Goal: Information Seeking & Learning: Understand process/instructions

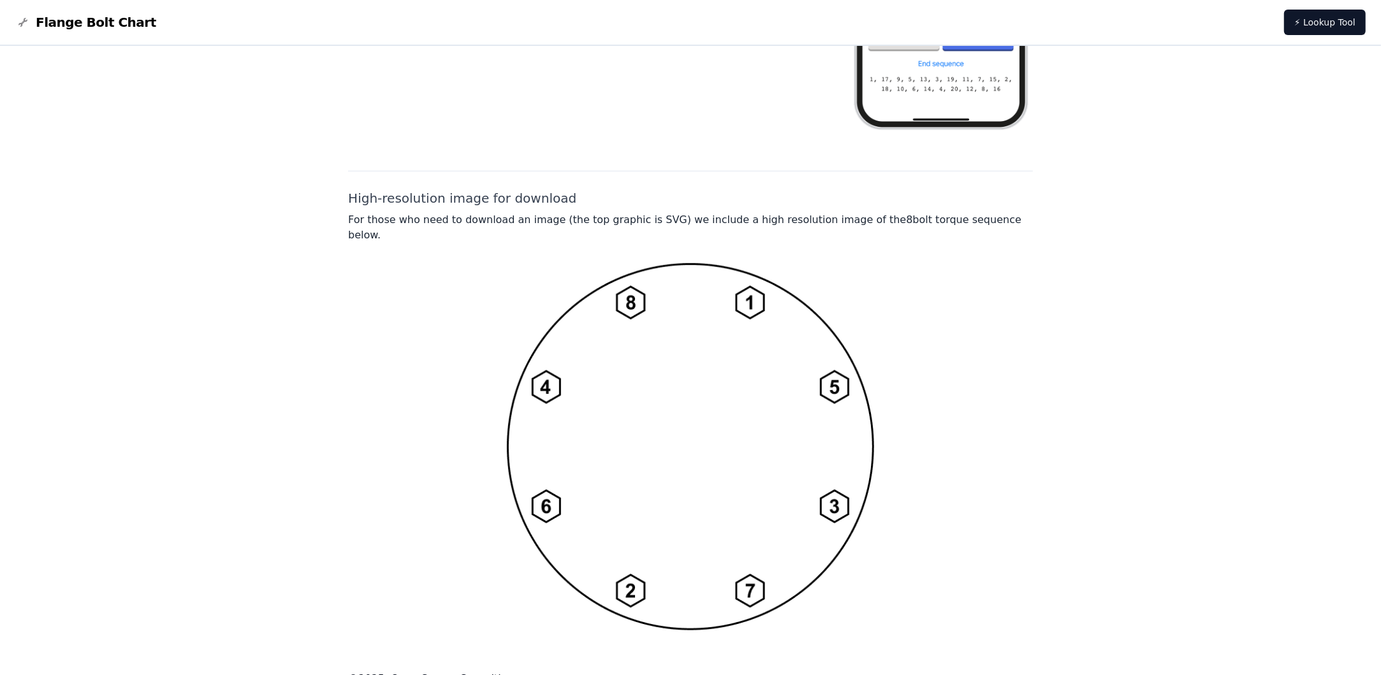
scroll to position [835, 0]
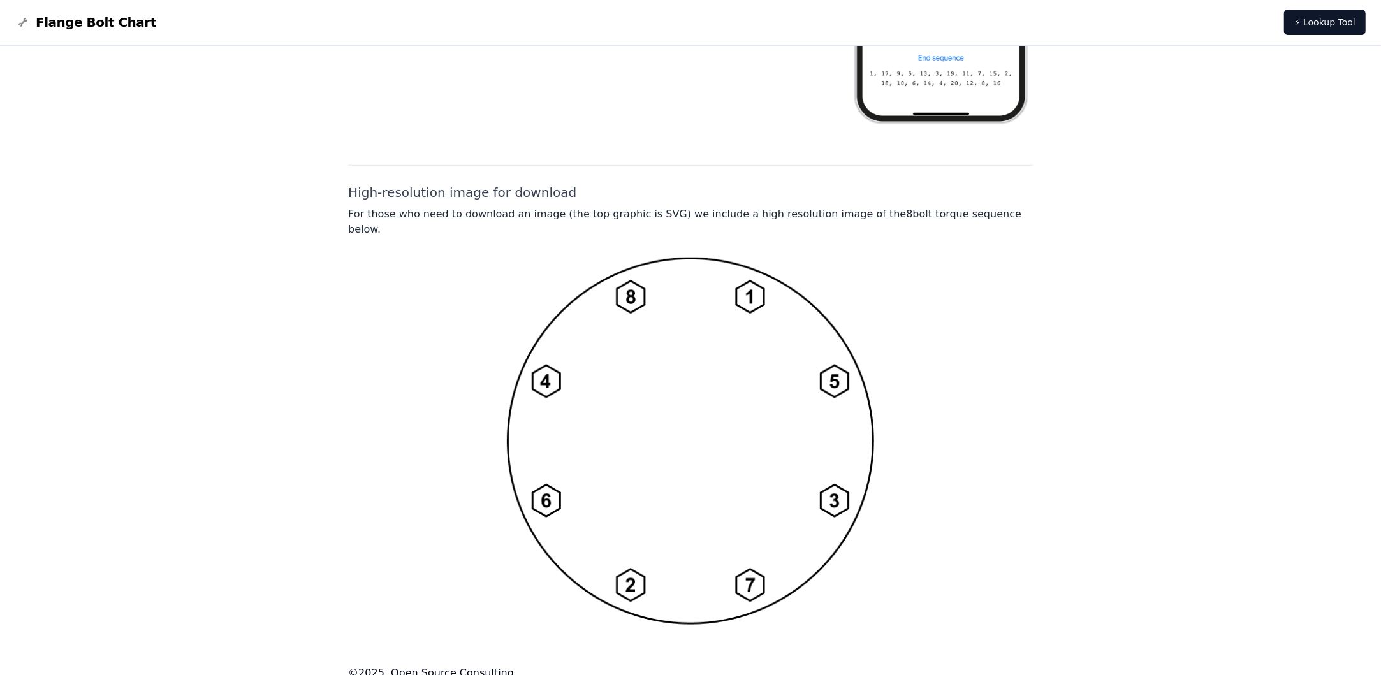
click at [765, 273] on img at bounding box center [690, 441] width 367 height 367
click at [834, 372] on img at bounding box center [690, 441] width 367 height 367
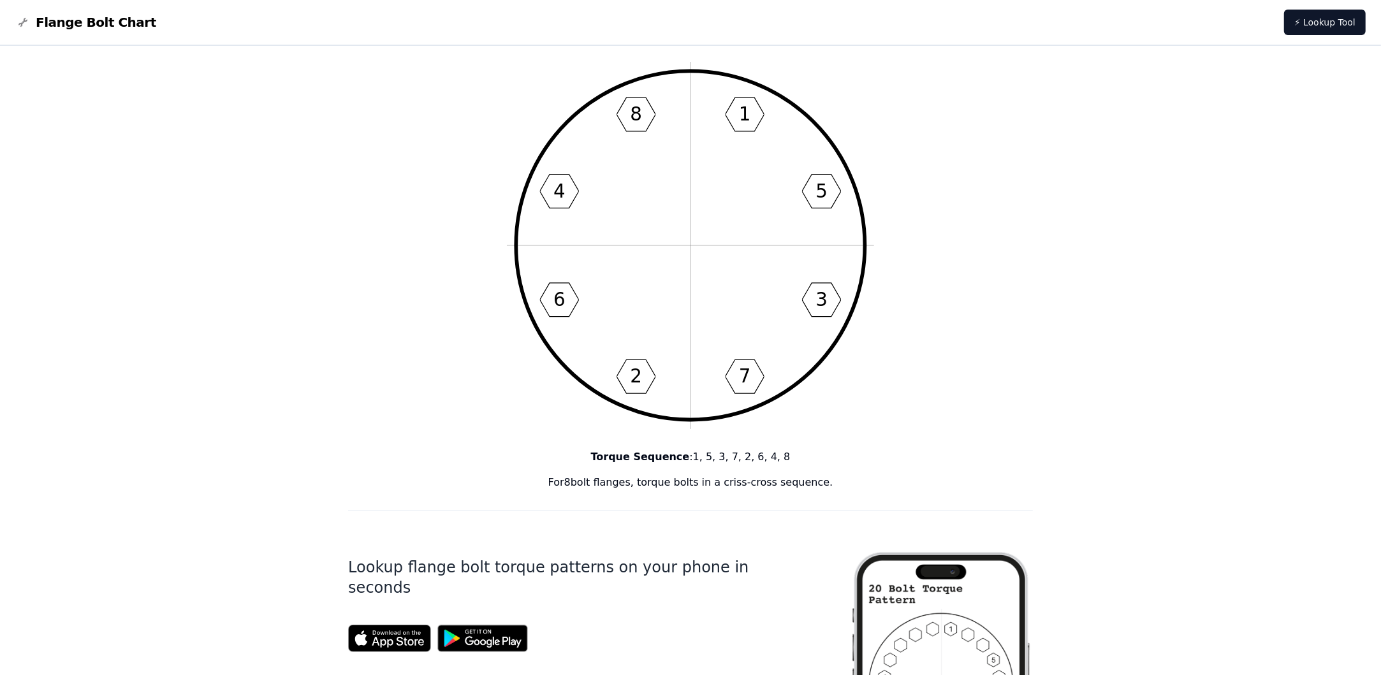
scroll to position [48, 0]
click at [829, 141] on circle at bounding box center [690, 247] width 349 height 349
click at [831, 186] on icon "1 5 3 7 2 6 4 8" at bounding box center [690, 247] width 367 height 367
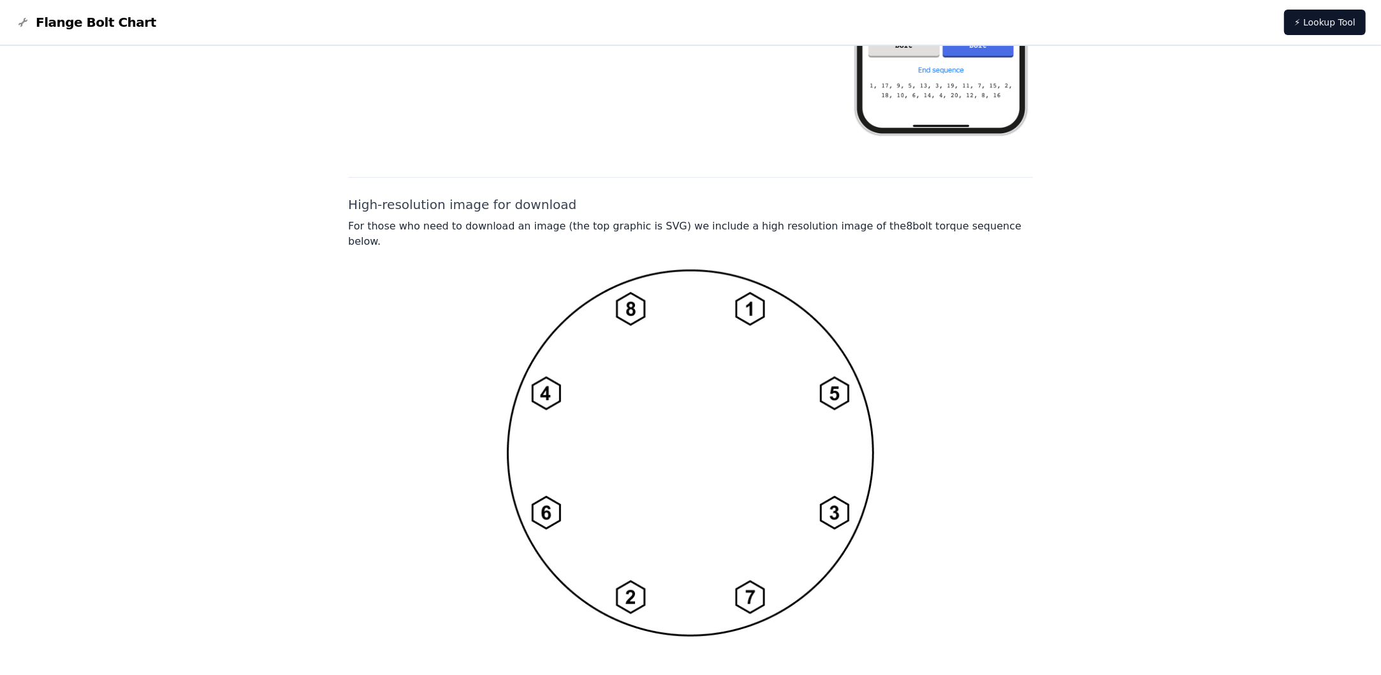
scroll to position [835, 0]
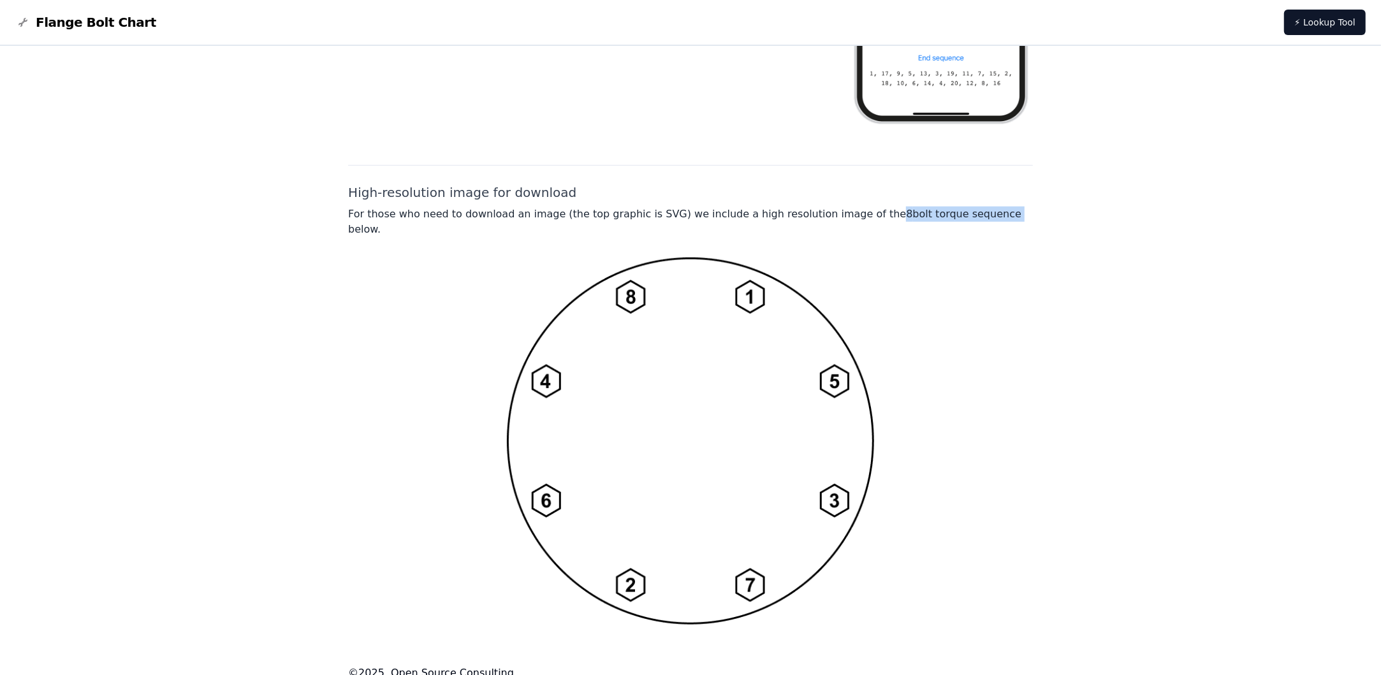
drag, startPoint x: 842, startPoint y: 214, endPoint x: 947, endPoint y: 212, distance: 104.6
click at [947, 212] on p "For those who need to download an image (the top graphic is SVG) we include a h…" at bounding box center [690, 222] width 685 height 31
copy p "8 bolt torque sequence"
click at [753, 291] on img at bounding box center [690, 441] width 367 height 367
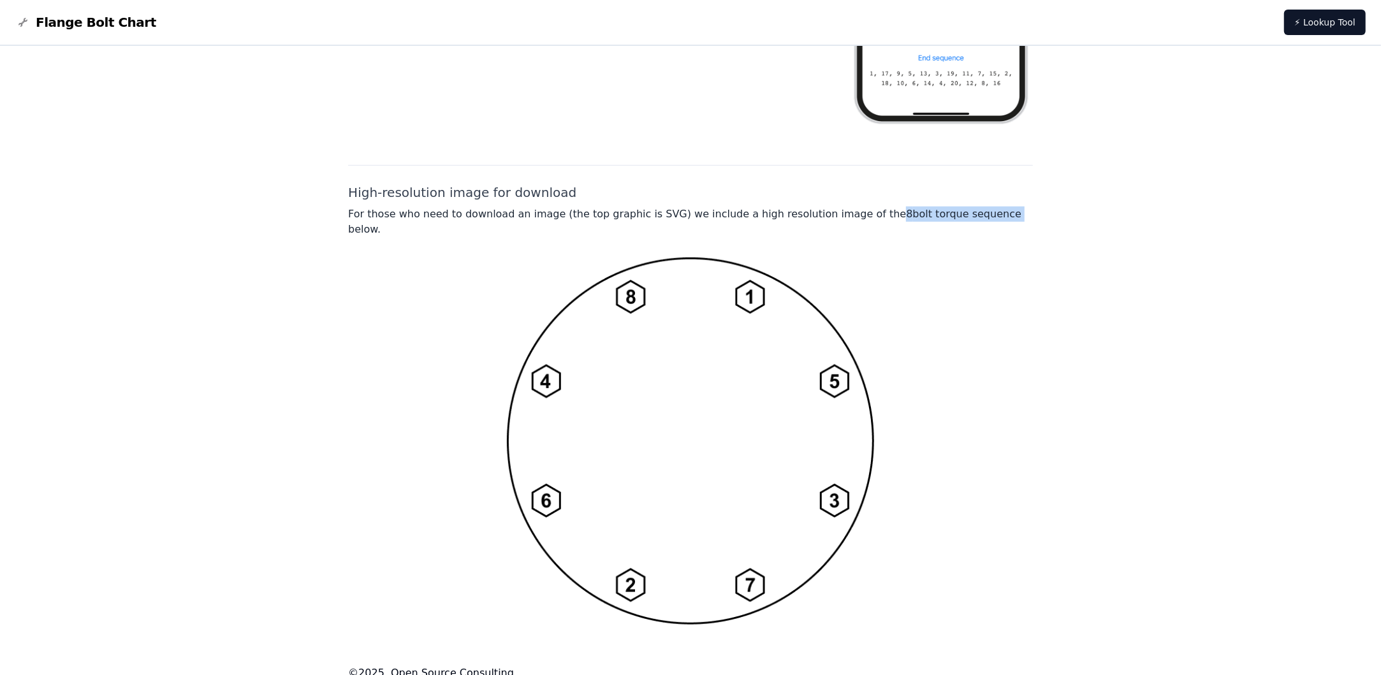
click at [753, 291] on img at bounding box center [690, 441] width 367 height 367
click at [974, 349] on div at bounding box center [690, 441] width 685 height 367
click at [921, 312] on div at bounding box center [690, 441] width 685 height 367
click at [644, 271] on img at bounding box center [690, 441] width 367 height 367
click at [633, 281] on img at bounding box center [690, 441] width 367 height 367
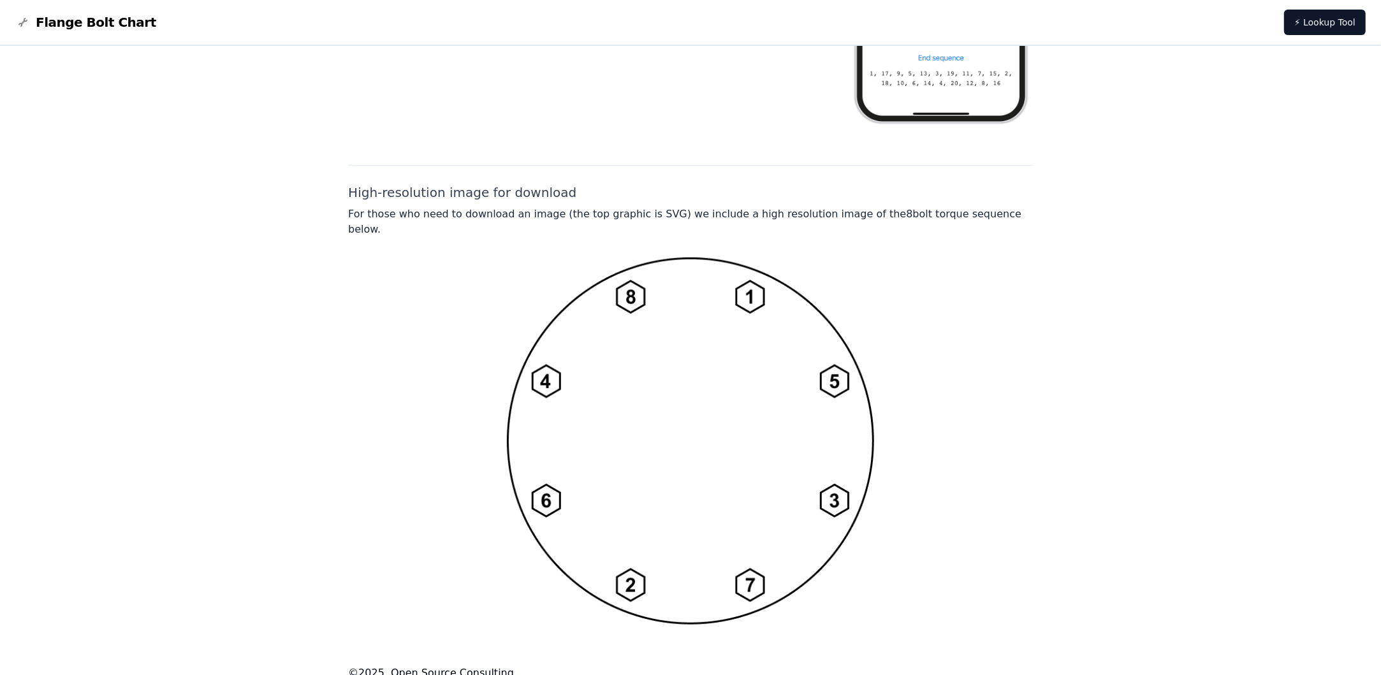
click at [627, 290] on img at bounding box center [690, 441] width 367 height 367
click at [735, 294] on img at bounding box center [690, 441] width 367 height 367
click at [750, 293] on img at bounding box center [690, 441] width 367 height 367
click at [825, 293] on img at bounding box center [690, 441] width 367 height 367
click at [821, 299] on img at bounding box center [690, 441] width 367 height 367
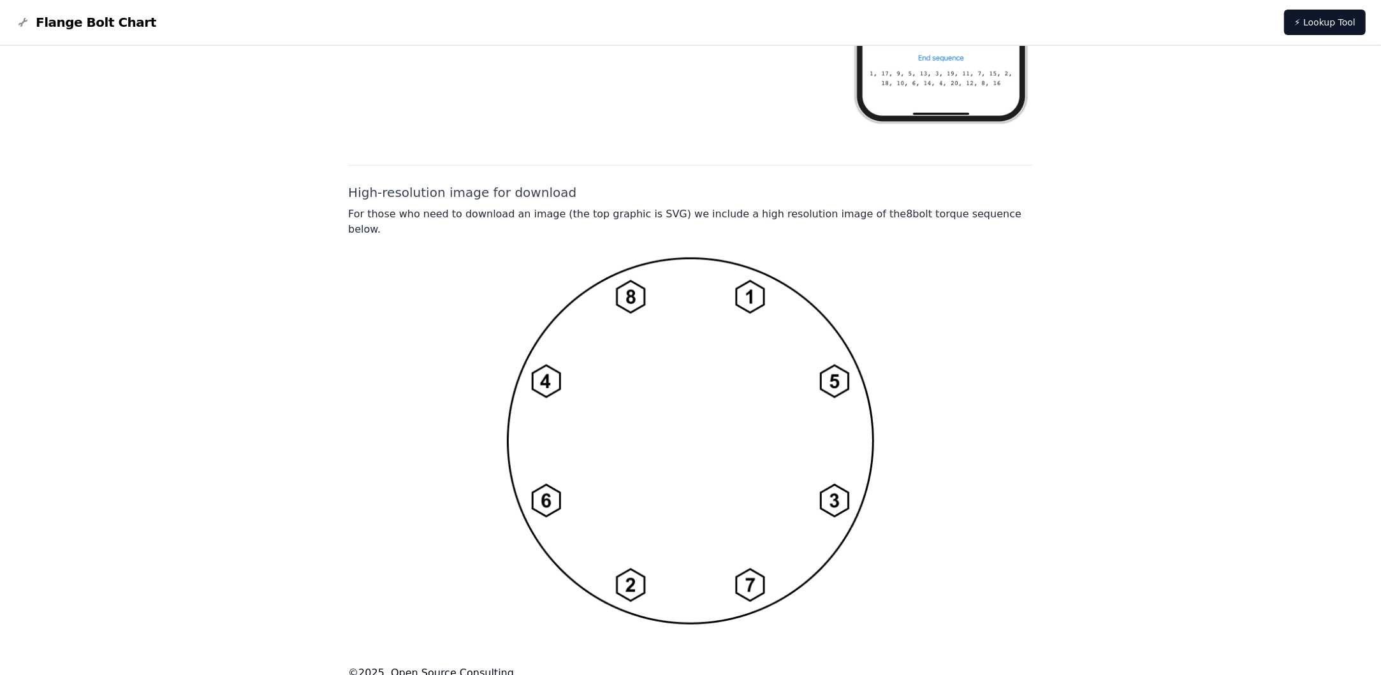
click at [557, 369] on img at bounding box center [690, 441] width 367 height 367
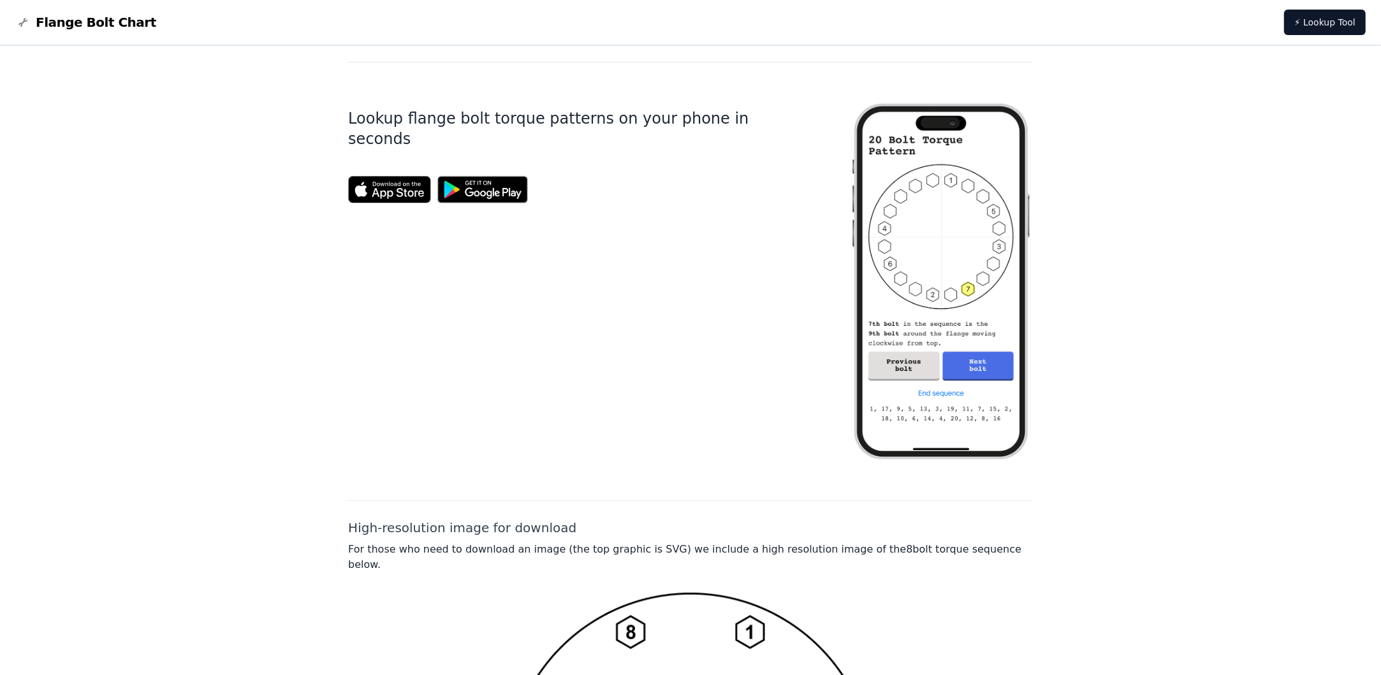
scroll to position [495, 0]
